Goal: Task Accomplishment & Management: Manage account settings

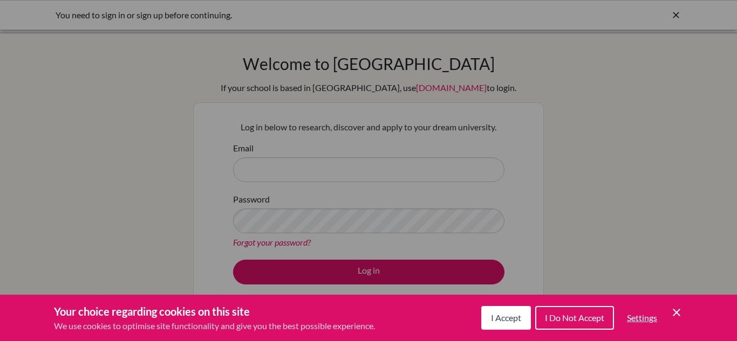
click at [505, 318] on span "I Accept" at bounding box center [506, 318] width 30 height 10
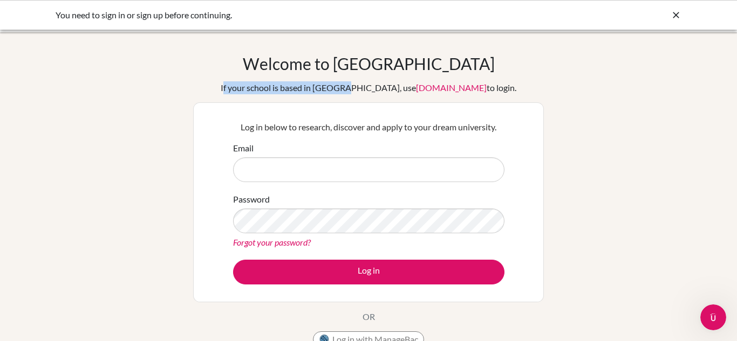
drag, startPoint x: 246, startPoint y: 88, endPoint x: 365, endPoint y: 94, distance: 118.8
click at [365, 94] on div "Welcome to BridgeU If your school is based in China, use app.bridge-u.com.cn to…" at bounding box center [368, 203] width 350 height 299
click at [481, 115] on div "Log in below to research, discover and apply to your dream university. Email Pa…" at bounding box center [368, 202] width 285 height 177
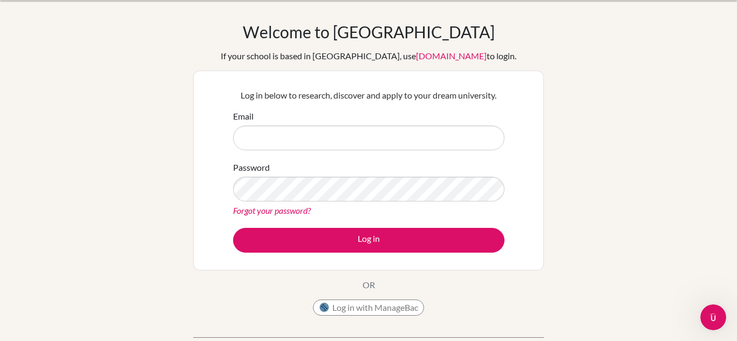
scroll to position [24, 0]
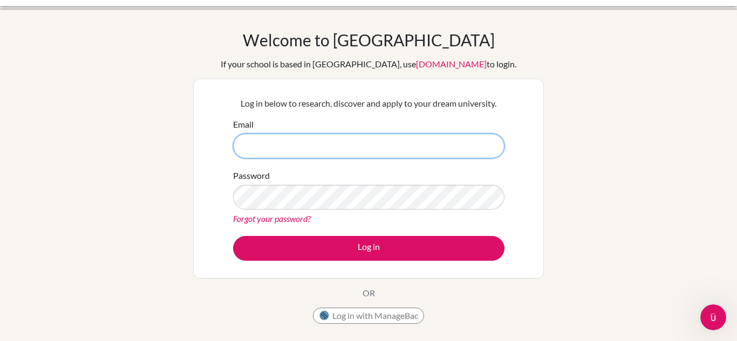
click at [275, 147] on input "Email" at bounding box center [368, 146] width 271 height 25
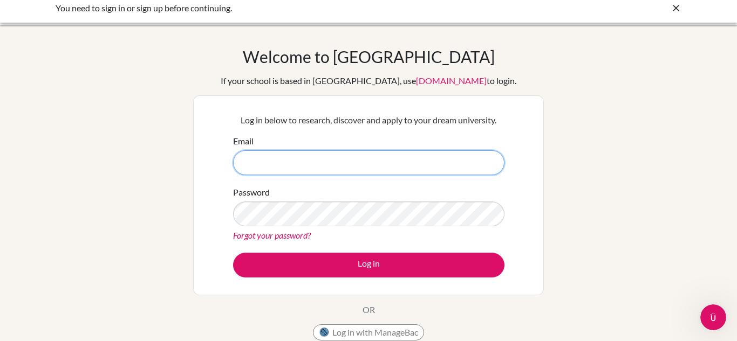
scroll to position [6, 0]
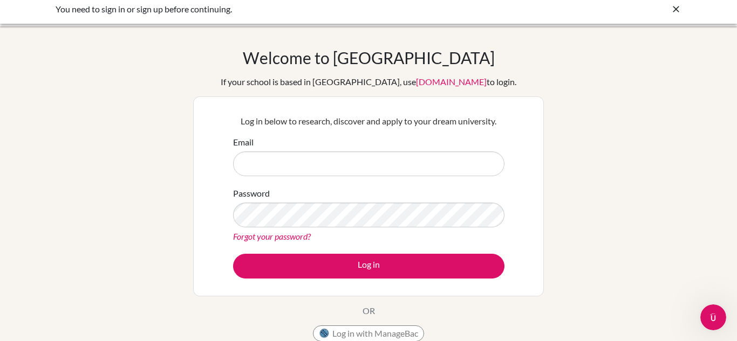
click at [290, 235] on link "Forgot your password?" at bounding box center [272, 236] width 78 height 10
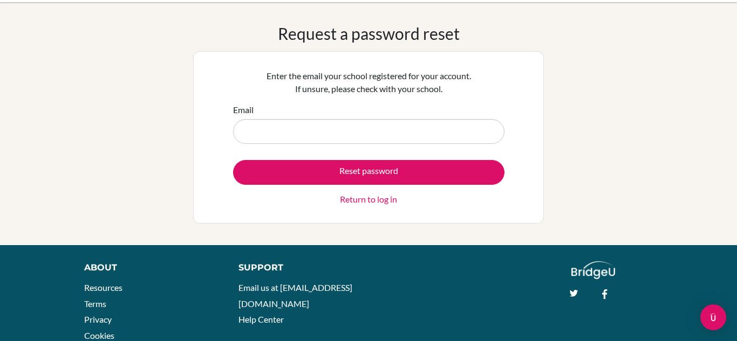
scroll to position [30, 0]
click at [370, 203] on link "Return to log in" at bounding box center [368, 199] width 57 height 13
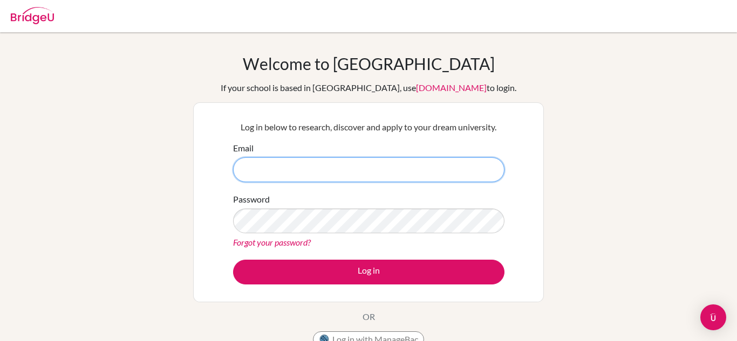
click at [279, 167] on input "Email" at bounding box center [368, 169] width 271 height 25
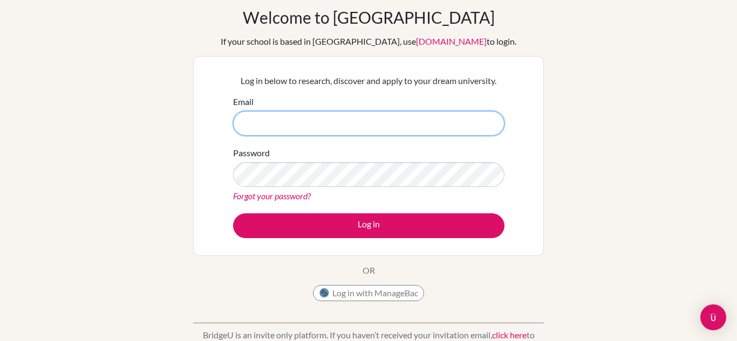
scroll to position [47, 0]
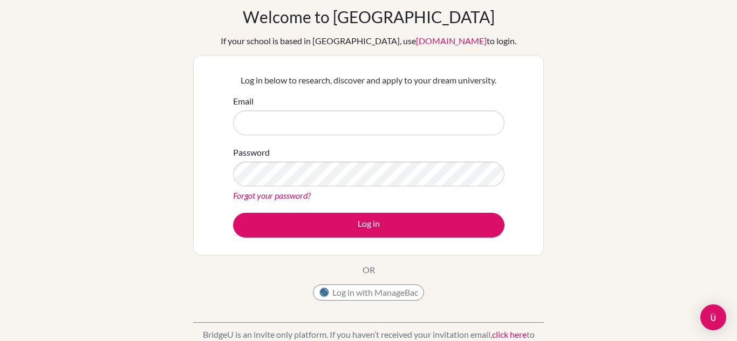
click at [565, 74] on div "Welcome to BridgeU If your school is based in China, use app.bridge-u.com.cn to…" at bounding box center [368, 183] width 737 height 353
